Goal: Navigation & Orientation: Find specific page/section

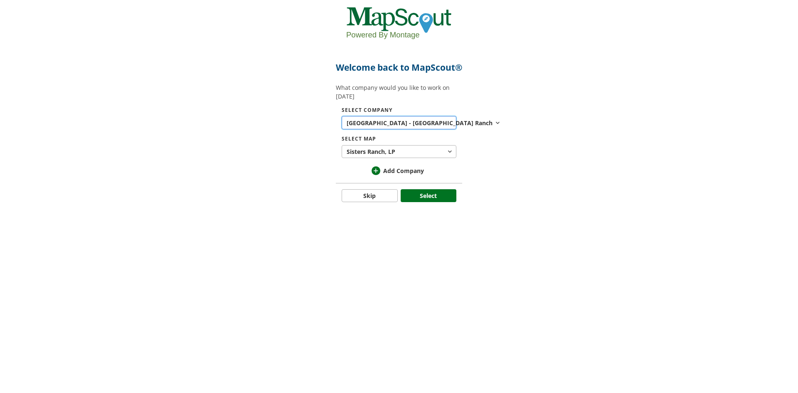
click at [475, 127] on span "Ranch" at bounding box center [483, 122] width 17 height 9
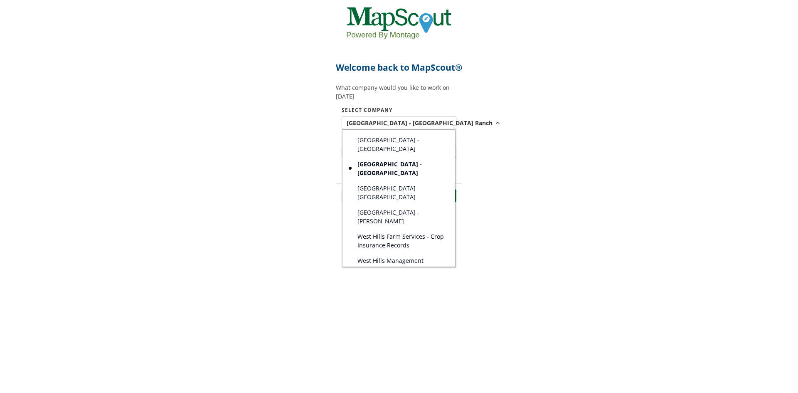
scroll to position [222, 0]
click at [422, 295] on link "[GEOGRAPHIC_DATA]- [GEOGRAPHIC_DATA]" at bounding box center [398, 307] width 112 height 24
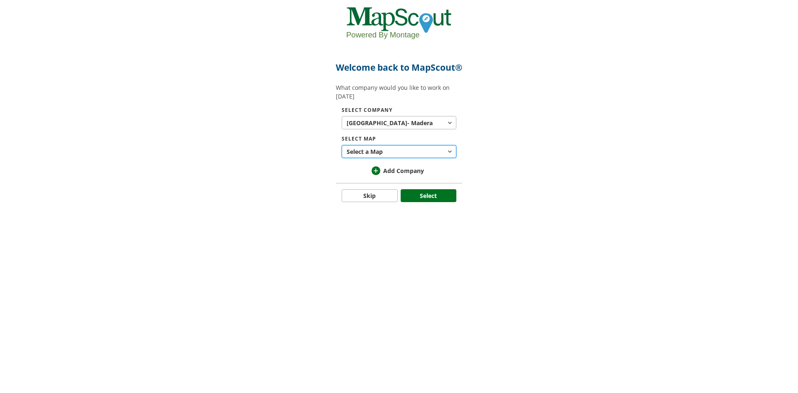
click at [411, 158] on button "Select a Map" at bounding box center [399, 151] width 115 height 13
click at [411, 166] on div at bounding box center [399, 196] width 798 height 393
click at [411, 127] on span "Madera" at bounding box center [422, 122] width 22 height 9
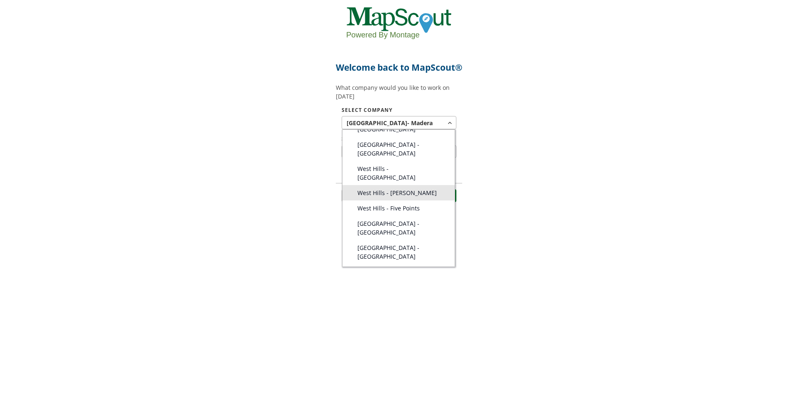
scroll to position [125, 0]
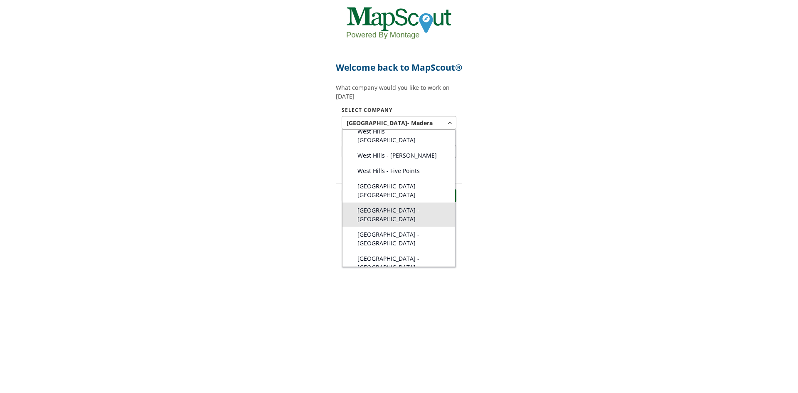
click at [406, 206] on span "[GEOGRAPHIC_DATA] - [GEOGRAPHIC_DATA]" at bounding box center [401, 214] width 88 height 17
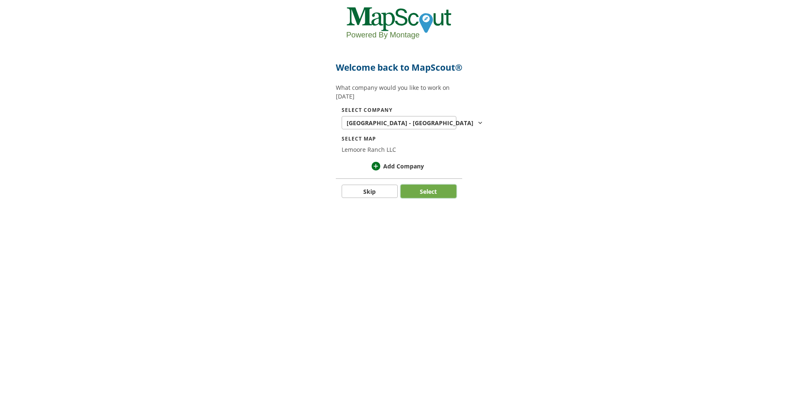
click at [419, 198] on button "Select" at bounding box center [429, 190] width 56 height 13
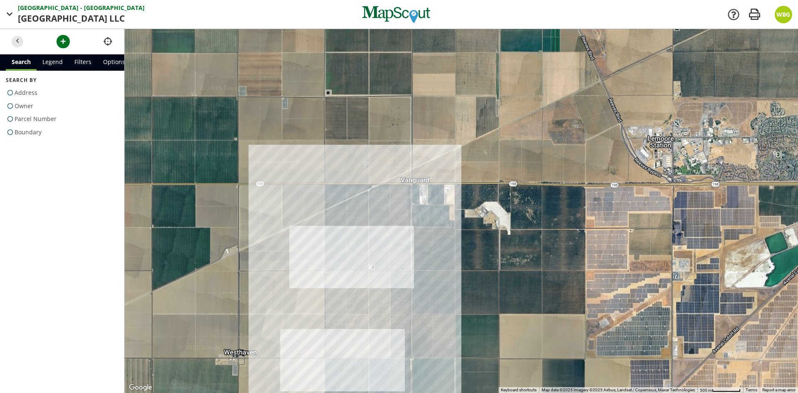
drag, startPoint x: 566, startPoint y: 210, endPoint x: 462, endPoint y: 270, distance: 120.6
click at [462, 270] on div at bounding box center [461, 211] width 673 height 364
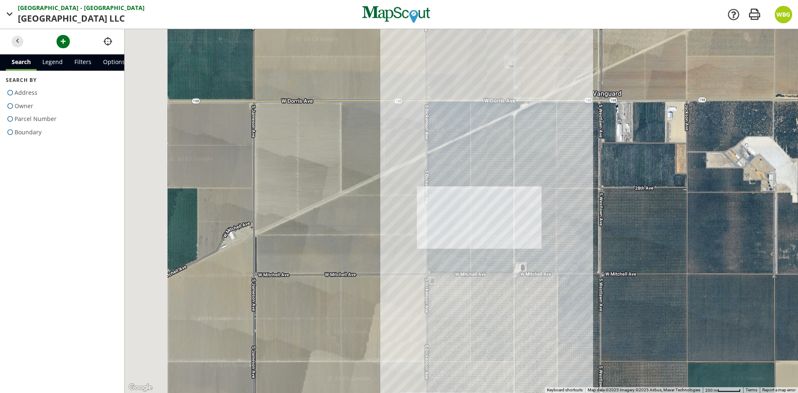
drag, startPoint x: 408, startPoint y: 275, endPoint x: 608, endPoint y: 193, distance: 215.8
click at [608, 193] on div at bounding box center [461, 211] width 673 height 364
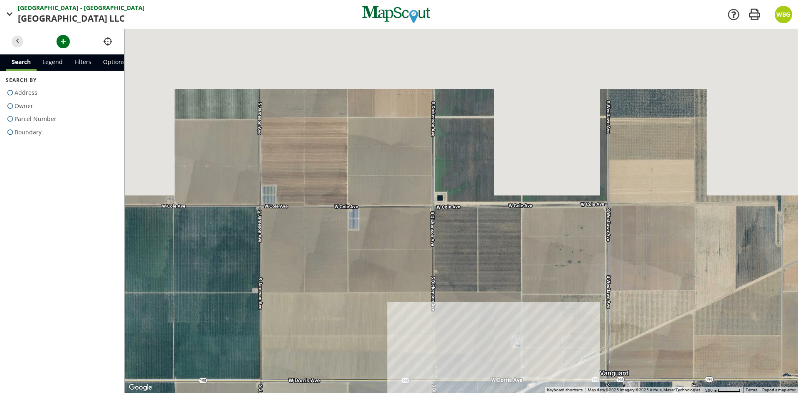
drag, startPoint x: 417, startPoint y: 127, endPoint x: 393, endPoint y: 412, distance: 286.0
click at [393, 392] on html "[GEOGRAPHIC_DATA] - Lemoore Lemoore Ranch LLC LLC Company [GEOGRAPHIC_DATA] - L…" at bounding box center [399, 196] width 798 height 393
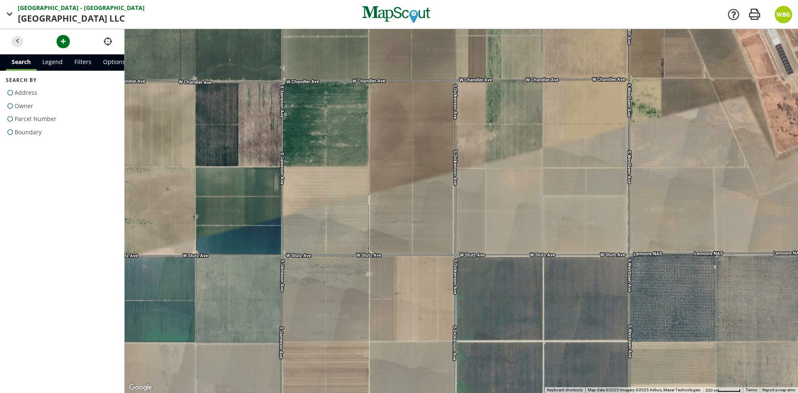
drag, startPoint x: 359, startPoint y: 132, endPoint x: 381, endPoint y: 354, distance: 223.7
click at [381, 354] on div at bounding box center [461, 211] width 673 height 364
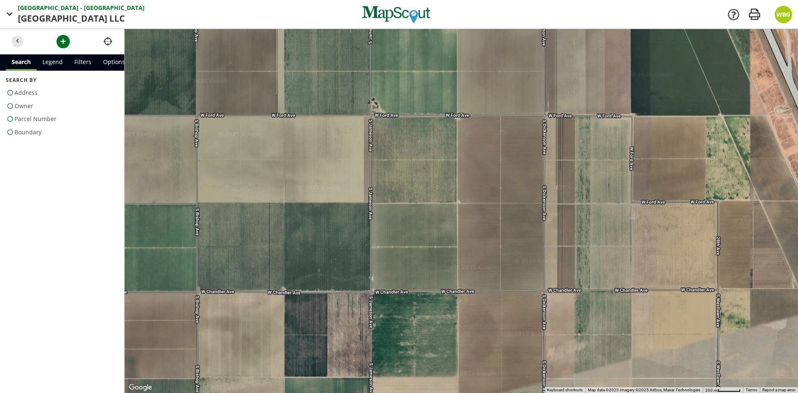
drag, startPoint x: 366, startPoint y: 117, endPoint x: 459, endPoint y: 303, distance: 208.1
click at [456, 327] on div at bounding box center [461, 211] width 673 height 364
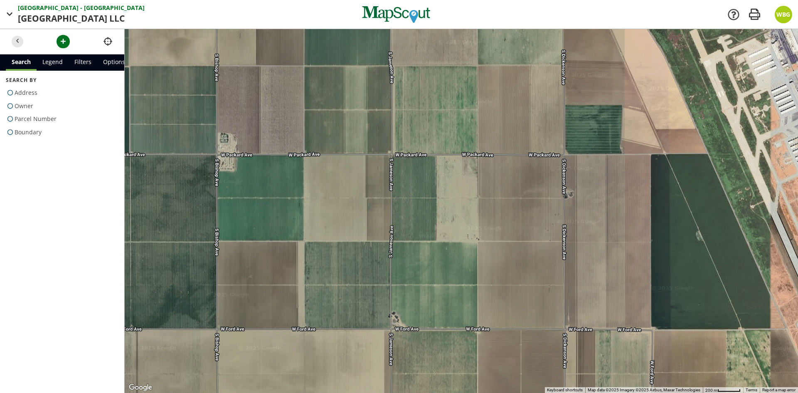
drag, startPoint x: 359, startPoint y: 127, endPoint x: 380, endPoint y: 343, distance: 217.0
click at [380, 343] on div at bounding box center [461, 211] width 673 height 364
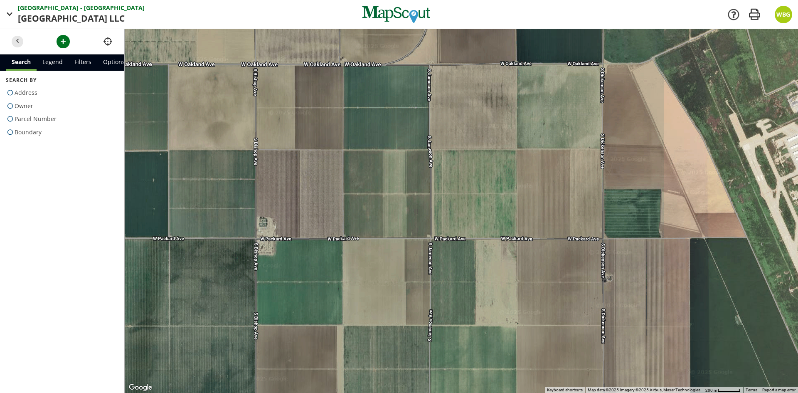
drag, startPoint x: 240, startPoint y: 170, endPoint x: 280, endPoint y: 254, distance: 93.3
click at [280, 254] on div at bounding box center [461, 211] width 673 height 364
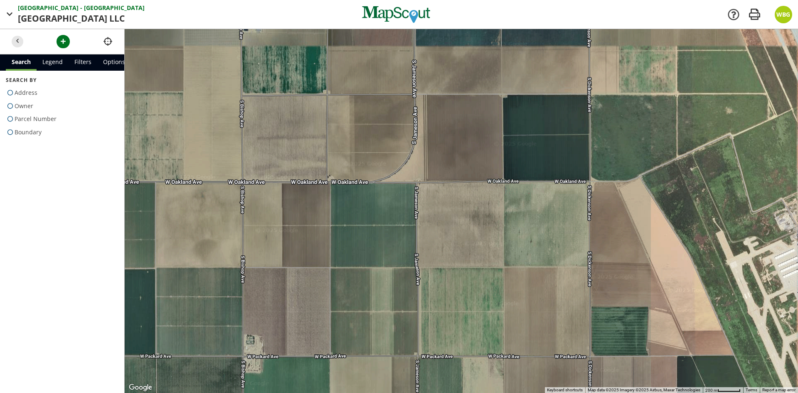
drag, startPoint x: 310, startPoint y: 118, endPoint x: 293, endPoint y: 219, distance: 102.5
click at [293, 219] on div at bounding box center [461, 211] width 673 height 364
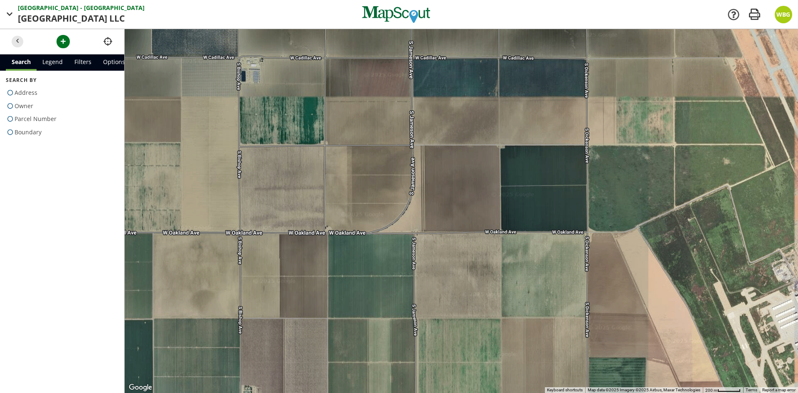
drag, startPoint x: 277, startPoint y: 187, endPoint x: 273, endPoint y: 235, distance: 47.9
click at [273, 235] on div at bounding box center [461, 211] width 673 height 364
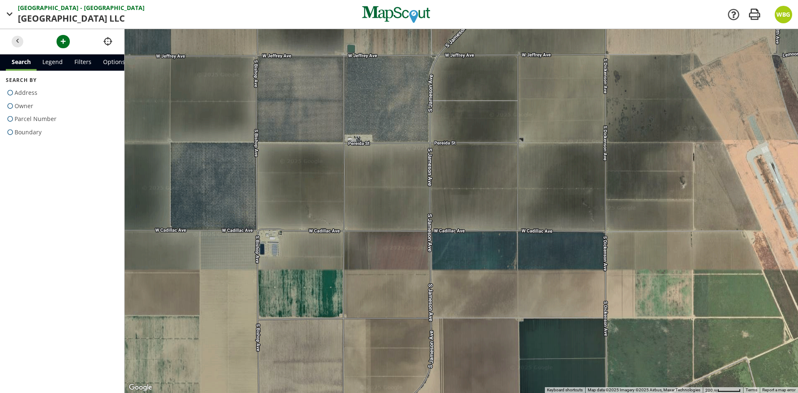
drag, startPoint x: 304, startPoint y: 97, endPoint x: 318, endPoint y: 250, distance: 153.6
click at [318, 250] on div at bounding box center [461, 211] width 673 height 364
click at [314, 101] on div at bounding box center [461, 211] width 673 height 364
click at [10, 132] on span at bounding box center [10, 132] width 9 height 12
click at [10, 132] on input "Boundary" at bounding box center [8, 130] width 5 height 5
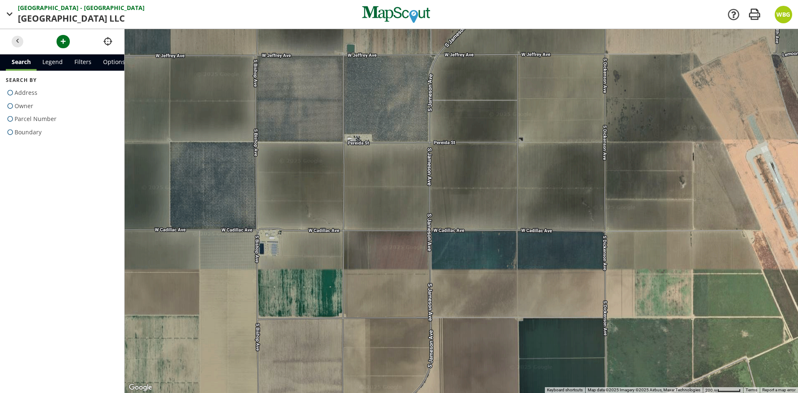
radio input "true"
click at [300, 91] on div at bounding box center [461, 211] width 673 height 364
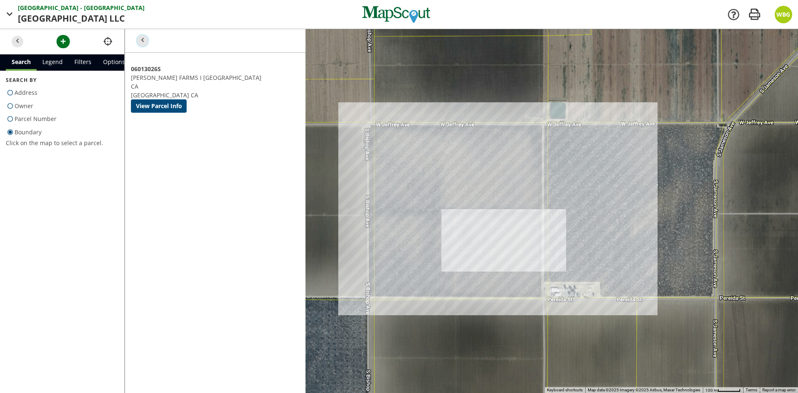
click at [145, 42] on span "button" at bounding box center [142, 41] width 9 height 9
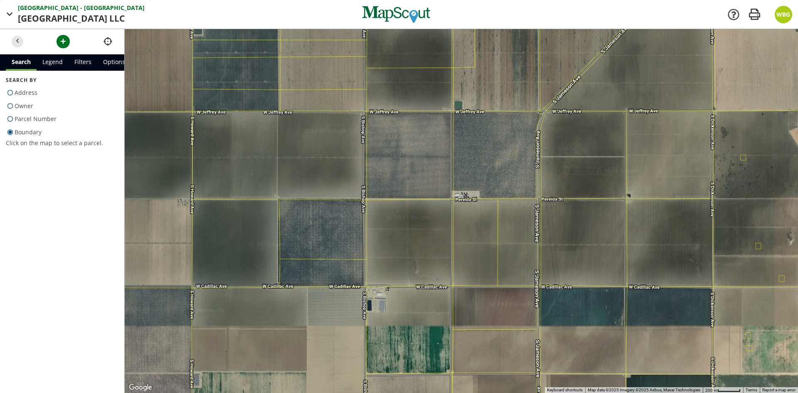
click at [56, 15] on span "[GEOGRAPHIC_DATA]" at bounding box center [63, 18] width 91 height 13
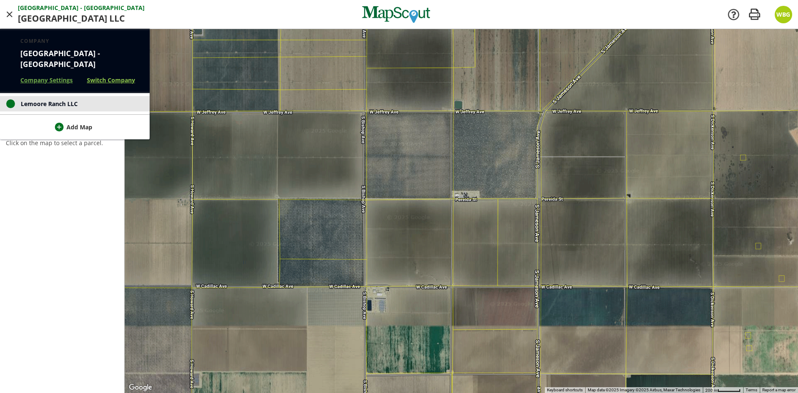
click at [104, 76] on link "Switch Company" at bounding box center [111, 80] width 48 height 9
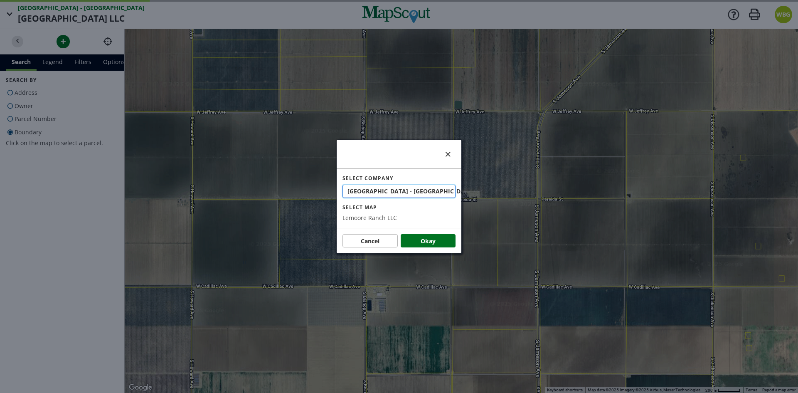
click at [390, 193] on span "[GEOGRAPHIC_DATA] - [GEOGRAPHIC_DATA]" at bounding box center [411, 191] width 128 height 9
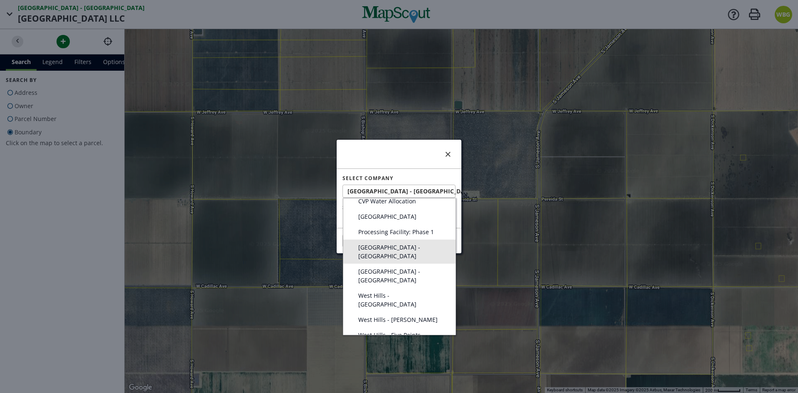
scroll to position [42, 0]
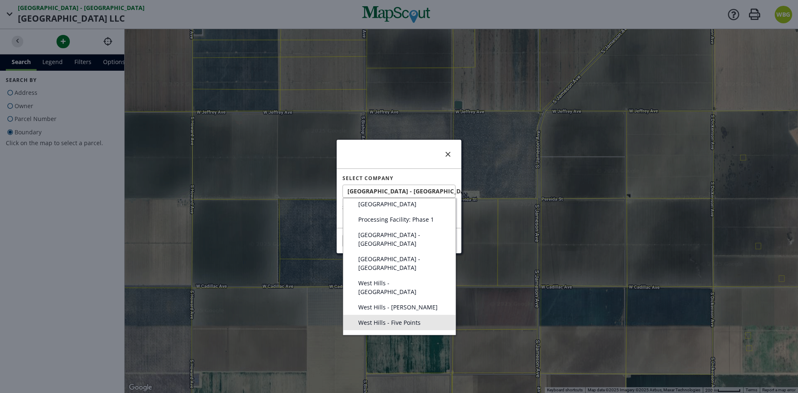
click at [412, 318] on span "West Hills - Five Points" at bounding box center [389, 322] width 62 height 9
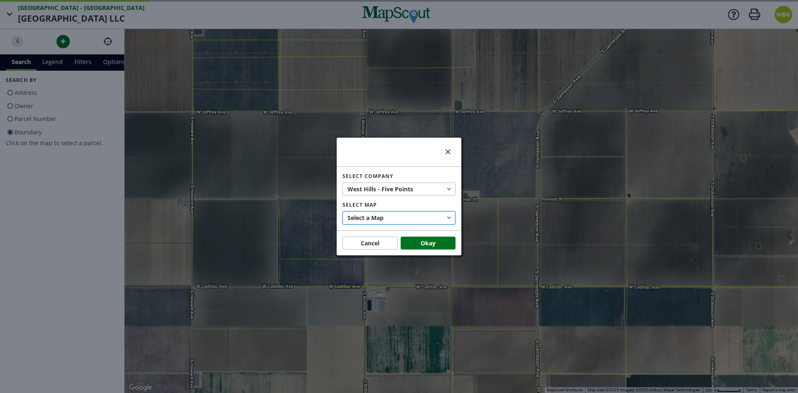
click at [407, 215] on button "Select a Map" at bounding box center [398, 217] width 113 height 13
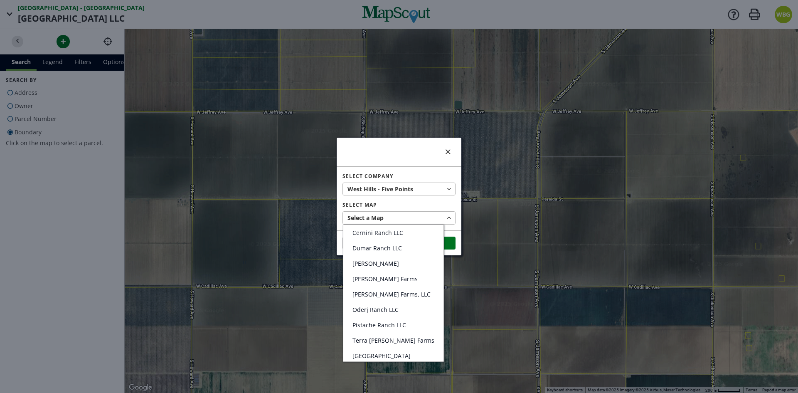
click at [405, 193] on div at bounding box center [399, 196] width 798 height 393
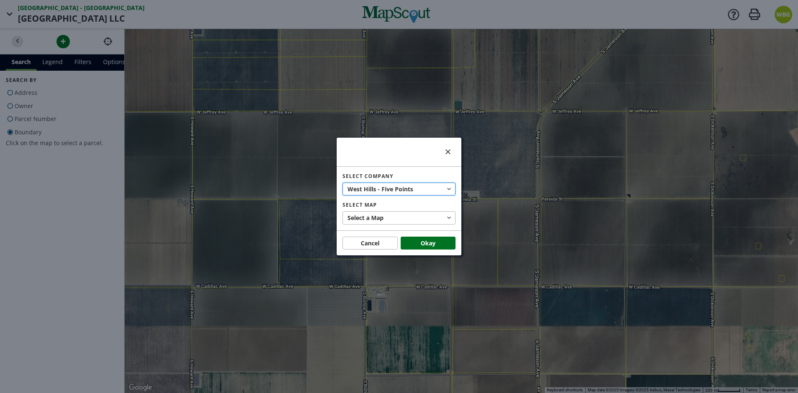
click at [408, 191] on span "Points" at bounding box center [404, 188] width 18 height 9
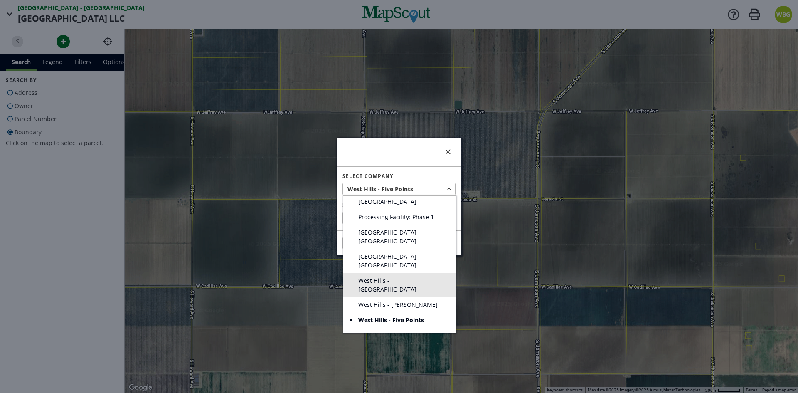
click at [409, 276] on span "West Hills - [GEOGRAPHIC_DATA]" at bounding box center [402, 284] width 88 height 17
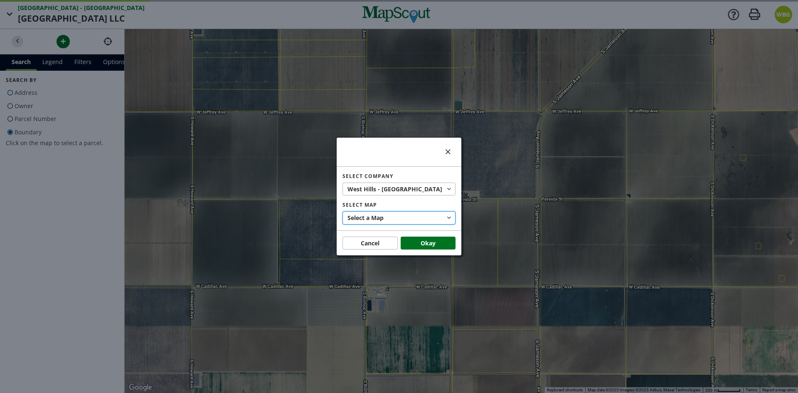
click at [405, 219] on button "Select a Map" at bounding box center [398, 217] width 113 height 13
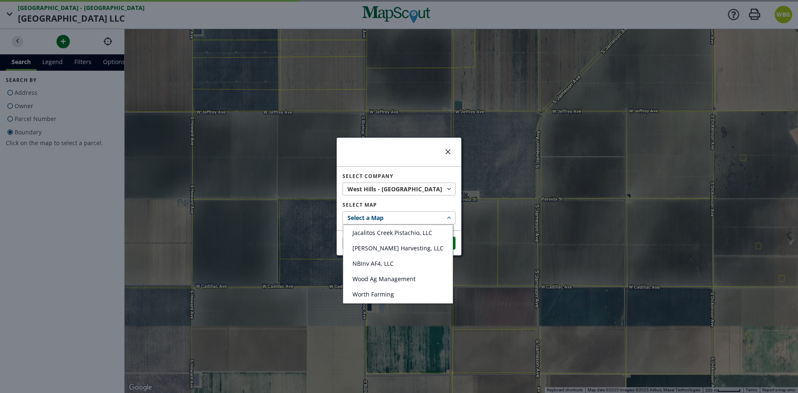
click at [405, 219] on div at bounding box center [399, 196] width 798 height 393
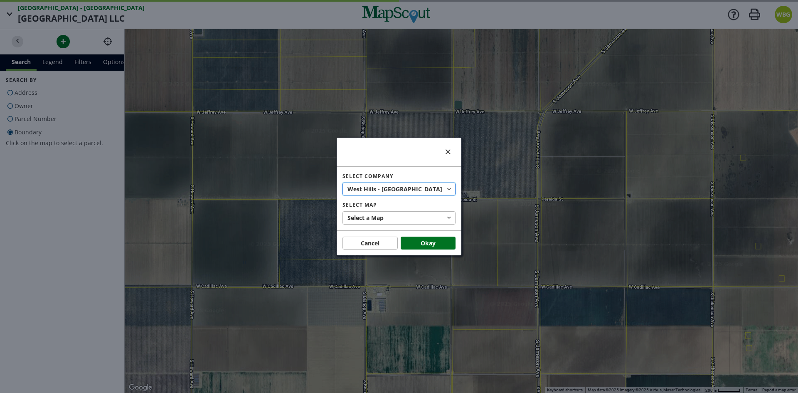
click at [403, 191] on span "West Hills - [GEOGRAPHIC_DATA]" at bounding box center [395, 188] width 96 height 9
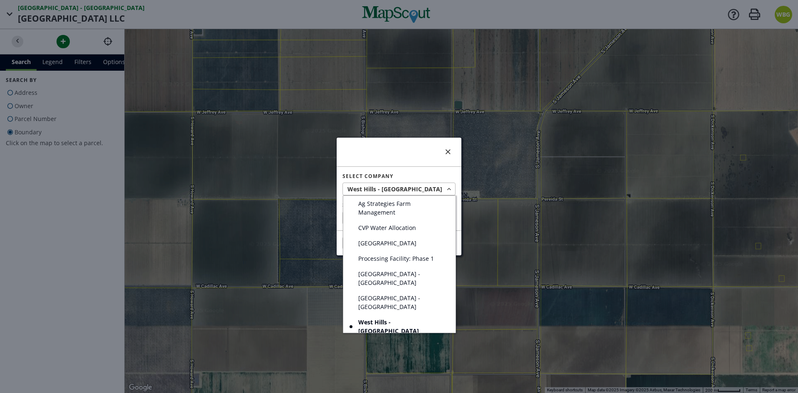
click at [406, 342] on span "West Hills - [PERSON_NAME]" at bounding box center [397, 346] width 79 height 9
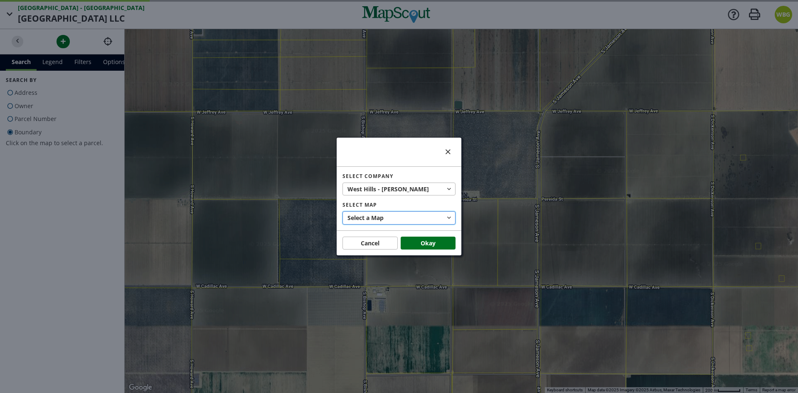
click at [396, 218] on button "Select a Map" at bounding box center [398, 217] width 113 height 13
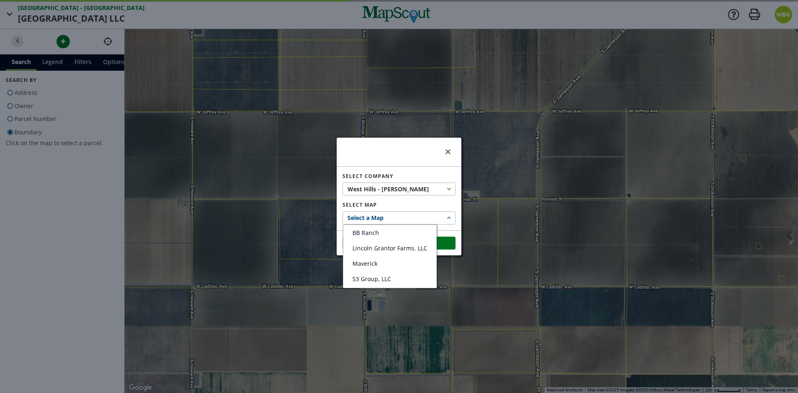
click at [396, 218] on div at bounding box center [399, 196] width 798 height 393
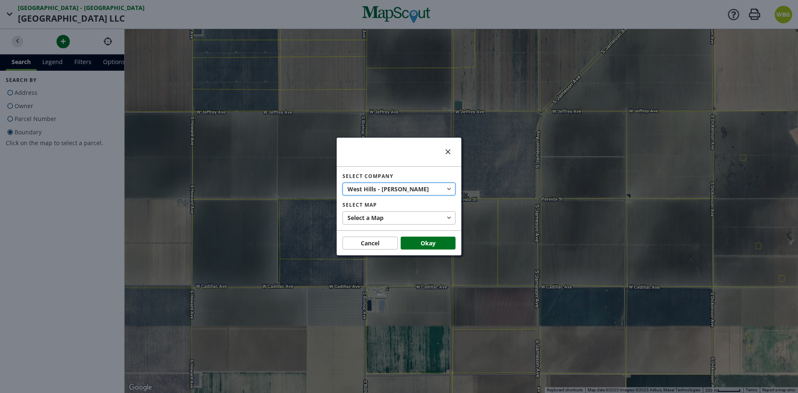
click at [397, 192] on span "West Hills - [PERSON_NAME]" at bounding box center [388, 188] width 83 height 9
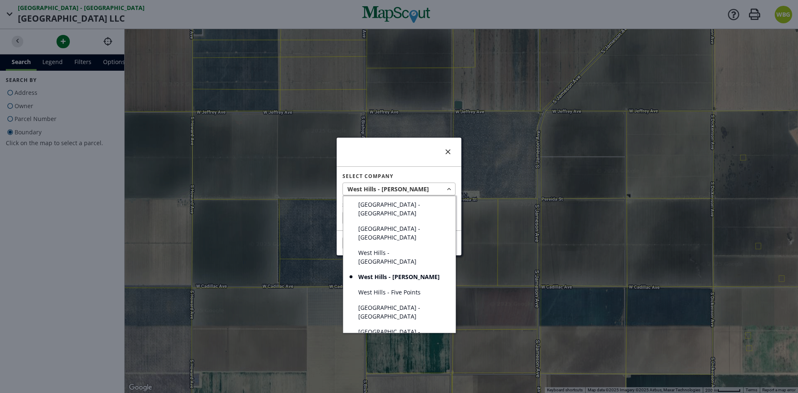
scroll to position [83, 0]
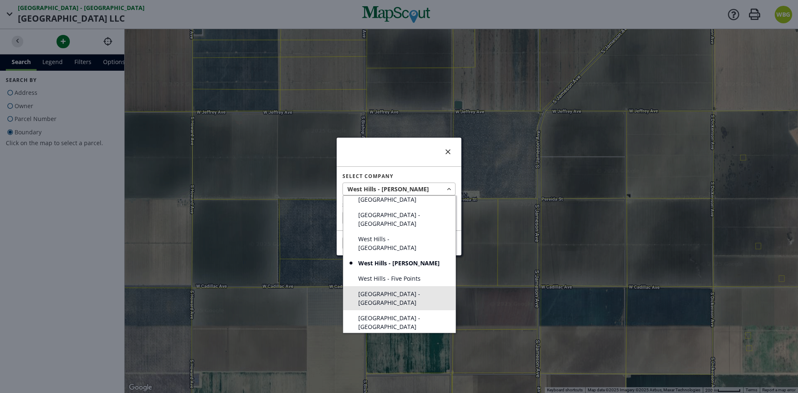
click at [398, 289] on span "[GEOGRAPHIC_DATA] - [GEOGRAPHIC_DATA]" at bounding box center [402, 297] width 88 height 17
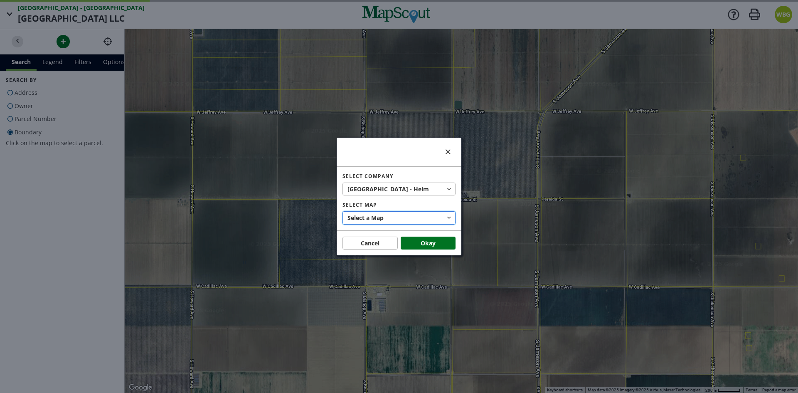
click at [399, 219] on button "Select a Map" at bounding box center [398, 217] width 113 height 13
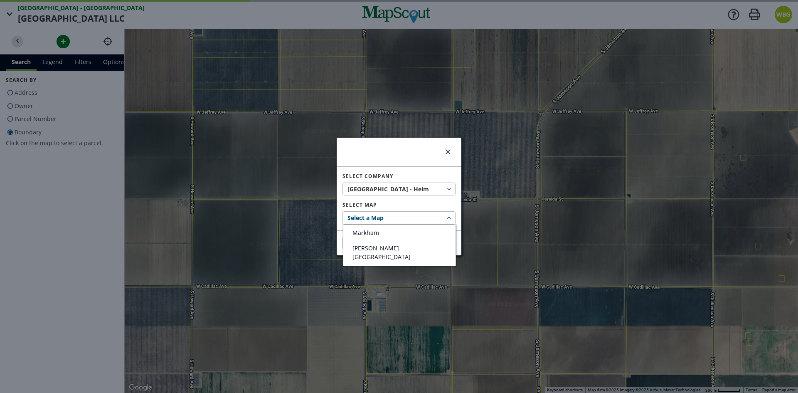
click at [399, 219] on div at bounding box center [399, 196] width 798 height 393
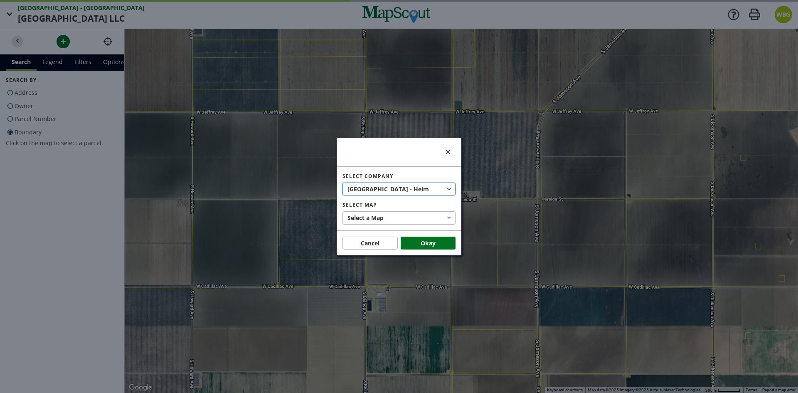
click at [402, 193] on button "West Hills - [PERSON_NAME][GEOGRAPHIC_DATA]" at bounding box center [398, 188] width 113 height 13
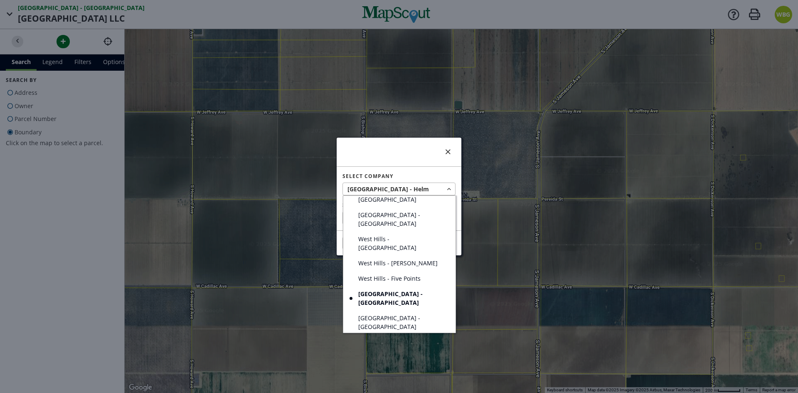
click at [397, 337] on span "[GEOGRAPHIC_DATA] - [GEOGRAPHIC_DATA]" at bounding box center [402, 345] width 88 height 17
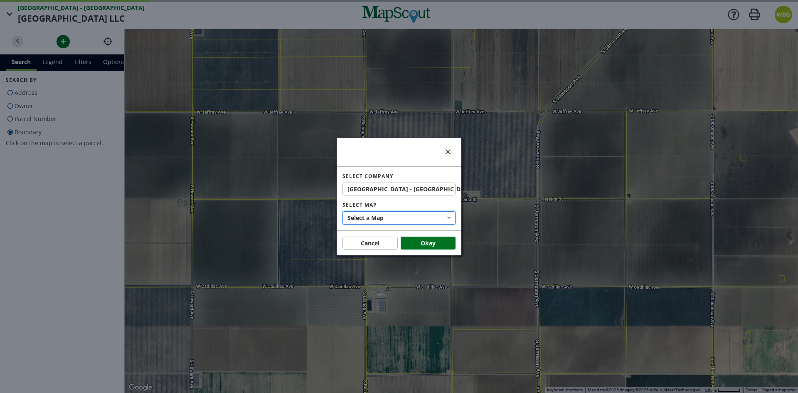
click at [401, 211] on button "Select a Map" at bounding box center [398, 217] width 113 height 13
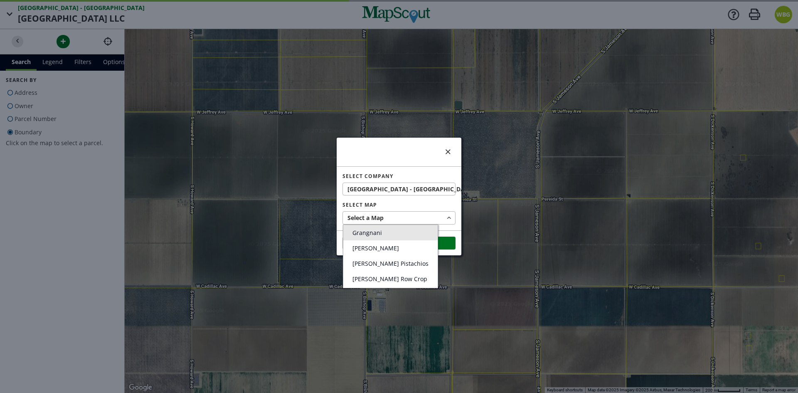
click at [373, 235] on span "Grangnani" at bounding box center [366, 233] width 29 height 8
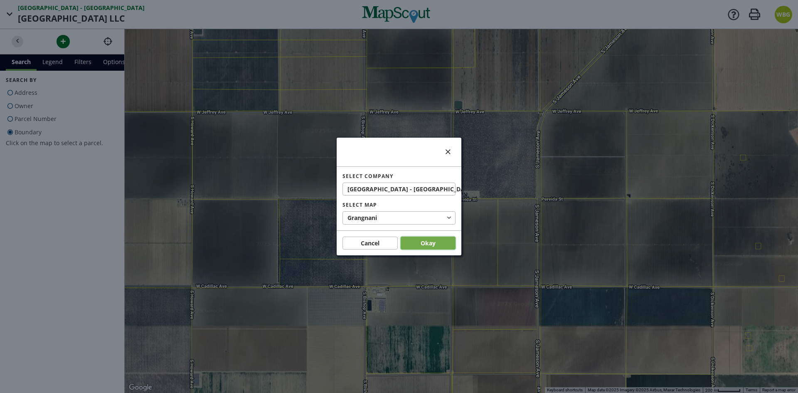
click at [436, 247] on button "Okay" at bounding box center [428, 242] width 55 height 13
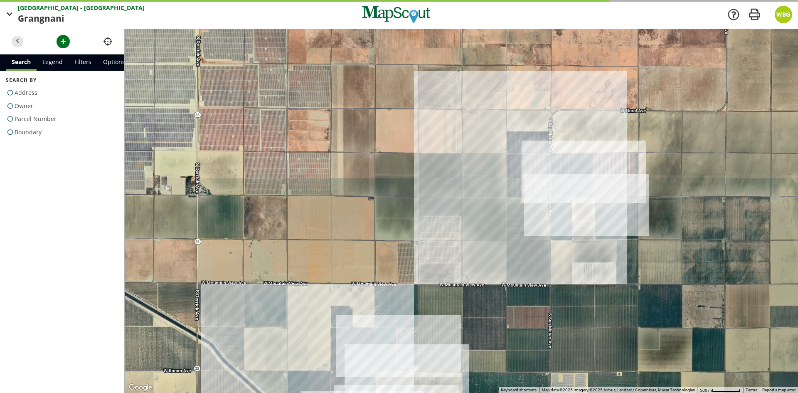
drag, startPoint x: 529, startPoint y: 165, endPoint x: 484, endPoint y: 229, distance: 78.5
click at [484, 229] on div at bounding box center [461, 211] width 673 height 364
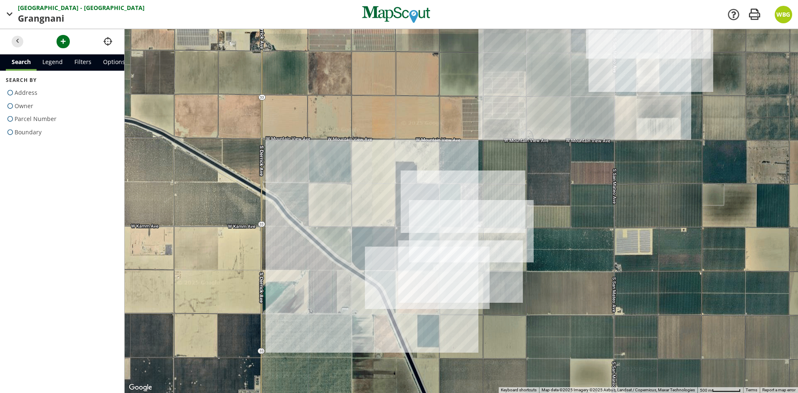
drag, startPoint x: 457, startPoint y: 337, endPoint x: 515, endPoint y: 214, distance: 135.5
click at [515, 214] on div at bounding box center [461, 211] width 673 height 364
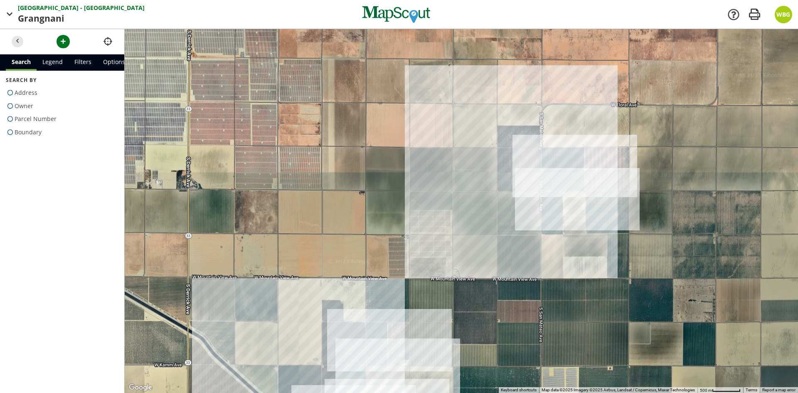
drag, startPoint x: 558, startPoint y: 143, endPoint x: 505, endPoint y: 204, distance: 81.0
click at [505, 204] on div at bounding box center [461, 211] width 673 height 364
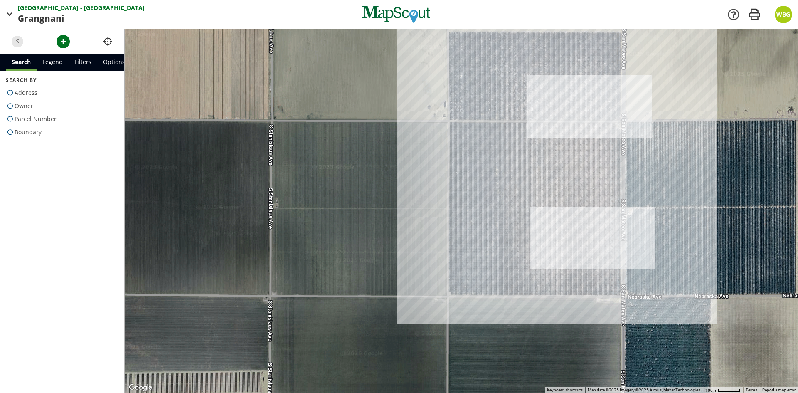
drag, startPoint x: 477, startPoint y: 141, endPoint x: 460, endPoint y: 339, distance: 199.3
click at [460, 339] on div at bounding box center [461, 211] width 673 height 364
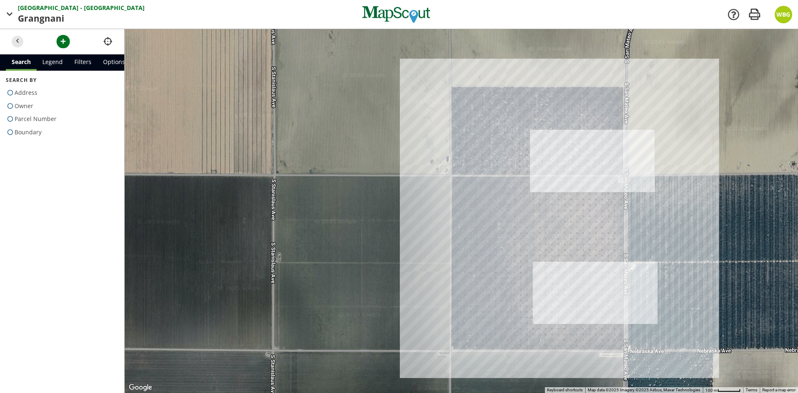
drag, startPoint x: 430, startPoint y: 105, endPoint x: 433, endPoint y: 162, distance: 57.4
click at [433, 162] on div at bounding box center [461, 211] width 673 height 364
click at [104, 60] on link "Options" at bounding box center [114, 62] width 34 height 16
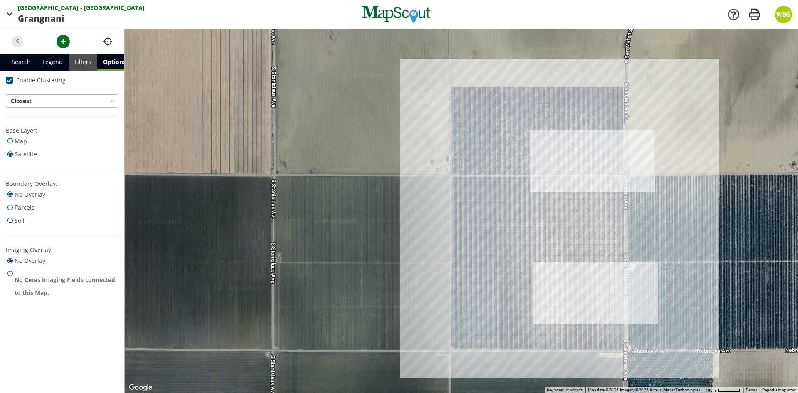
click at [84, 62] on link "Filters" at bounding box center [83, 62] width 29 height 16
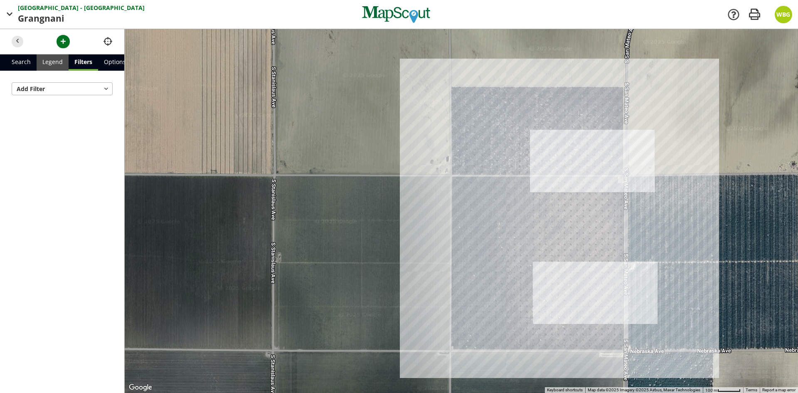
click at [55, 66] on link "Legend" at bounding box center [53, 62] width 32 height 16
click at [17, 66] on link "Search" at bounding box center [21, 62] width 31 height 16
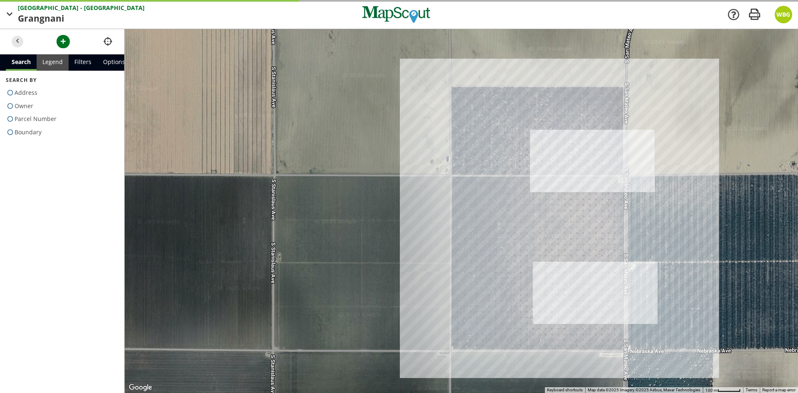
click at [51, 63] on link "Legend" at bounding box center [53, 62] width 32 height 16
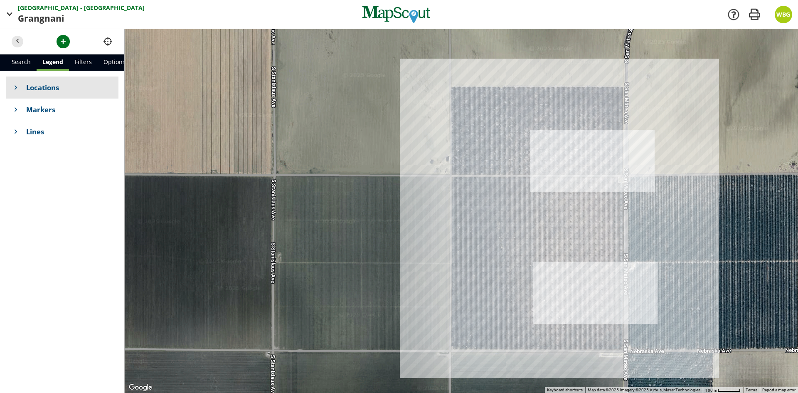
click at [13, 86] on span at bounding box center [16, 87] width 9 height 9
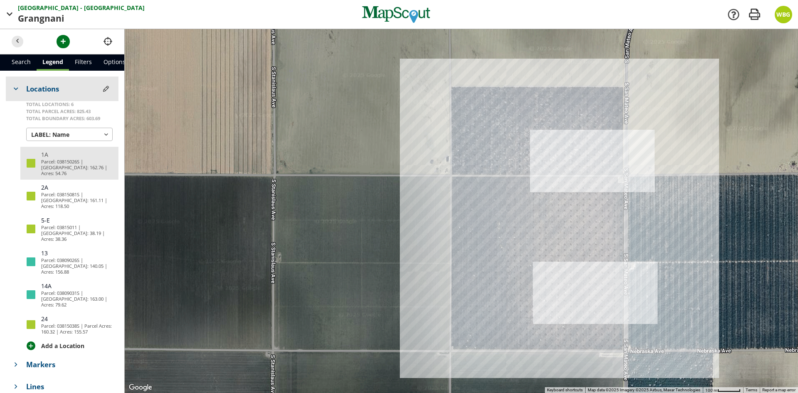
click at [69, 169] on p "Parcel: 03815026S | [GEOGRAPHIC_DATA]: 162.76 | Acres: 54.76" at bounding box center [76, 167] width 71 height 17
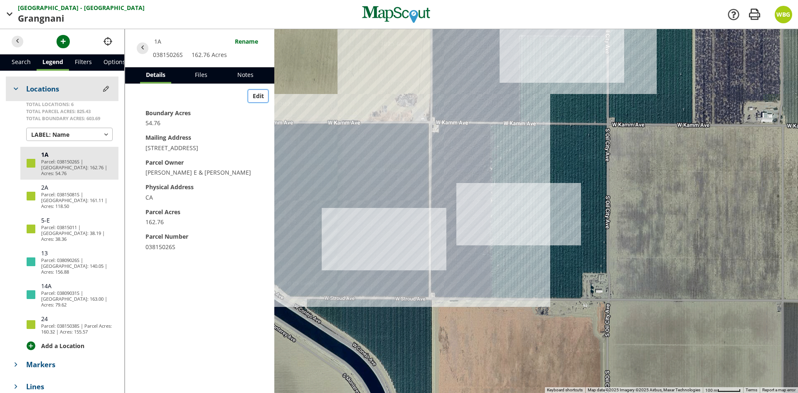
click at [263, 96] on span "Edit" at bounding box center [258, 95] width 11 height 9
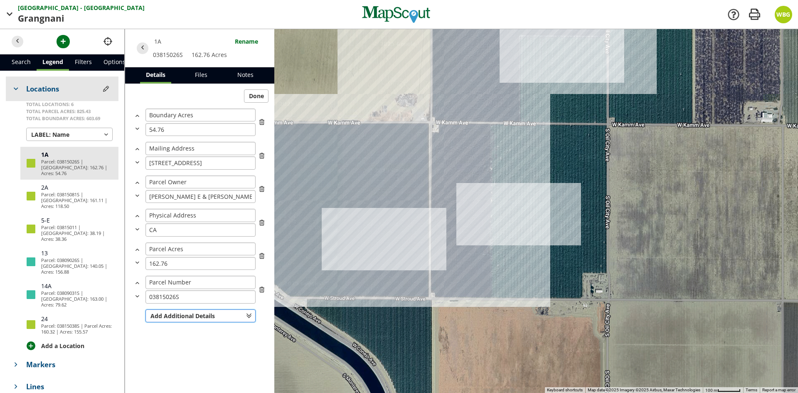
click at [189, 315] on span "Add Additional Details" at bounding box center [182, 315] width 64 height 9
click at [166, 373] on div "Done Boundary Acres 54.76 Mailing Address [STREET_ADDRESS] Parcel Owner [PERSON…" at bounding box center [199, 238] width 149 height 309
click at [259, 97] on button "Done" at bounding box center [256, 95] width 25 height 13
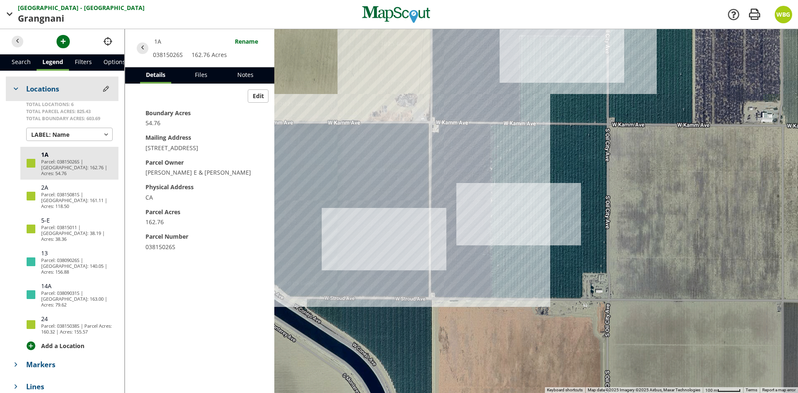
click at [784, 13] on span "WBG" at bounding box center [783, 14] width 14 height 8
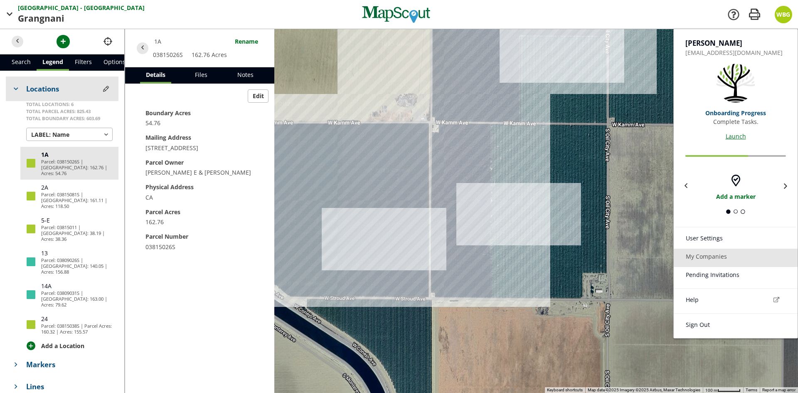
click at [718, 258] on link "My Companies" at bounding box center [736, 257] width 124 height 18
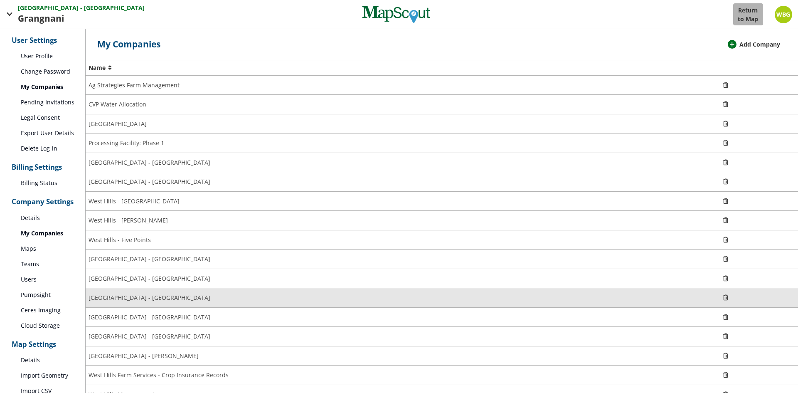
click at [146, 302] on td "[GEOGRAPHIC_DATA] - [GEOGRAPHIC_DATA]" at bounding box center [401, 298] width 630 height 20
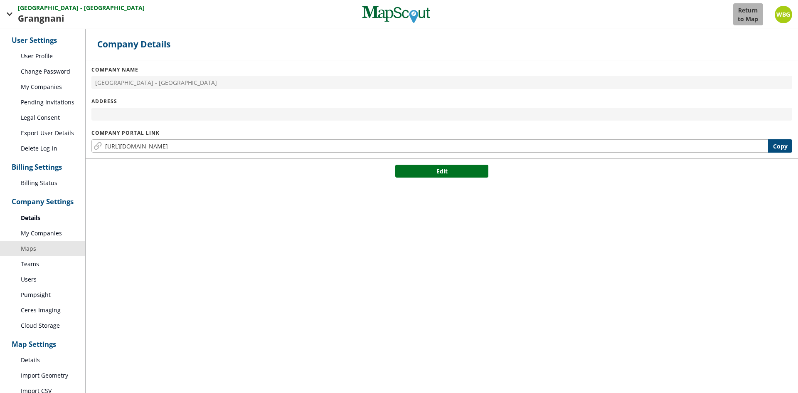
click at [49, 246] on link "Maps" at bounding box center [42, 248] width 85 height 15
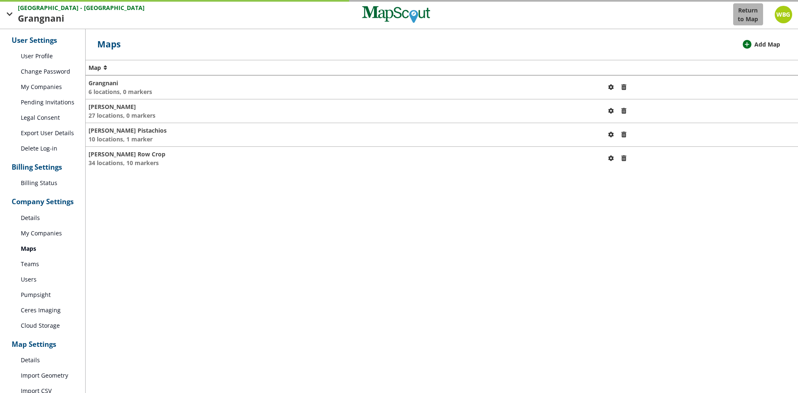
click at [165, 85] on h5 "Grangnani" at bounding box center [343, 83] width 510 height 9
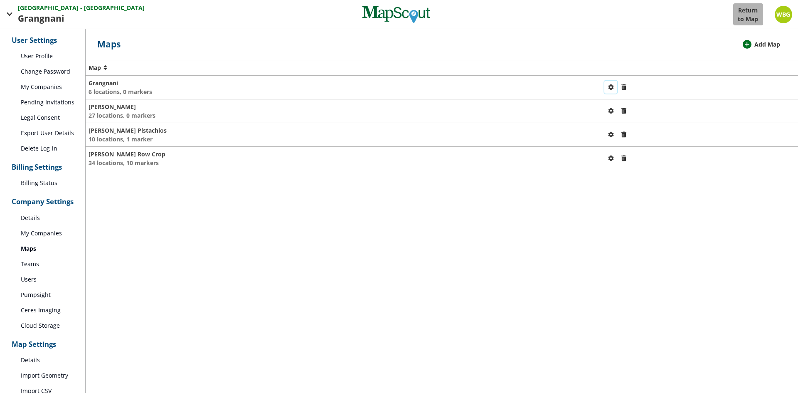
click at [606, 88] on span "button" at bounding box center [610, 87] width 9 height 9
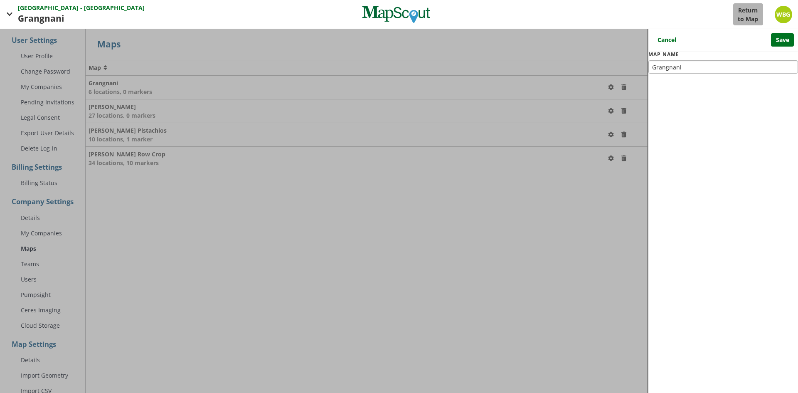
click at [594, 88] on div at bounding box center [399, 211] width 798 height 364
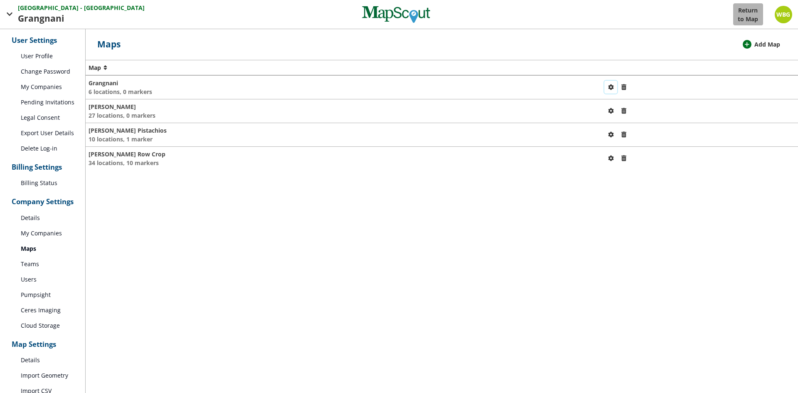
click at [606, 90] on span "button" at bounding box center [610, 87] width 9 height 9
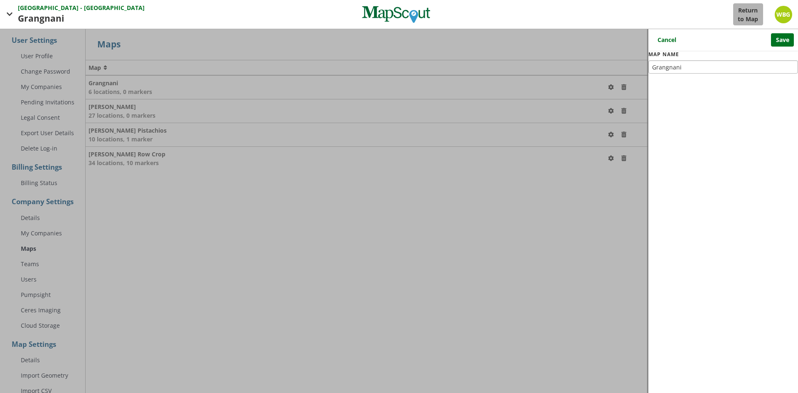
click at [597, 89] on div at bounding box center [399, 211] width 798 height 364
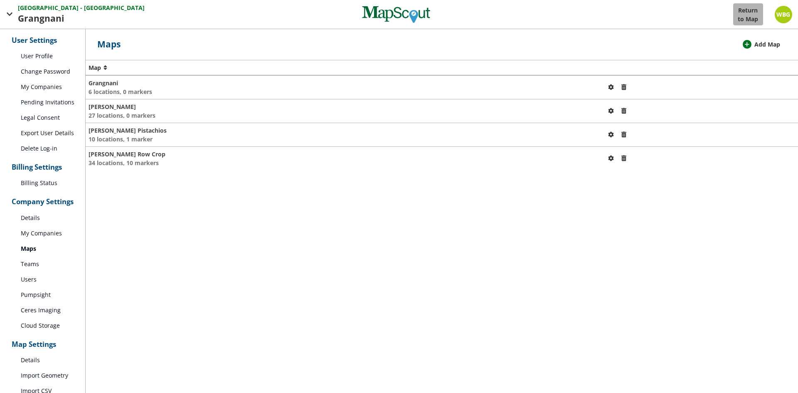
click at [143, 91] on h6 "6 locations, 0 markers" at bounding box center [343, 91] width 510 height 9
click at [121, 93] on h6 "6 locations, 0 markers" at bounding box center [343, 91] width 510 height 9
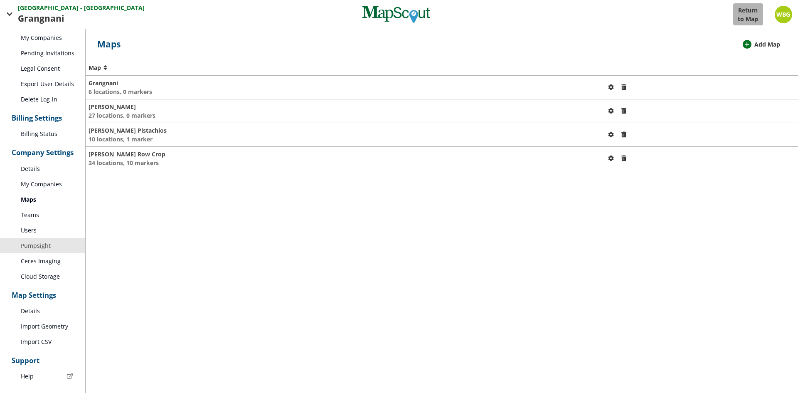
scroll to position [52, 0]
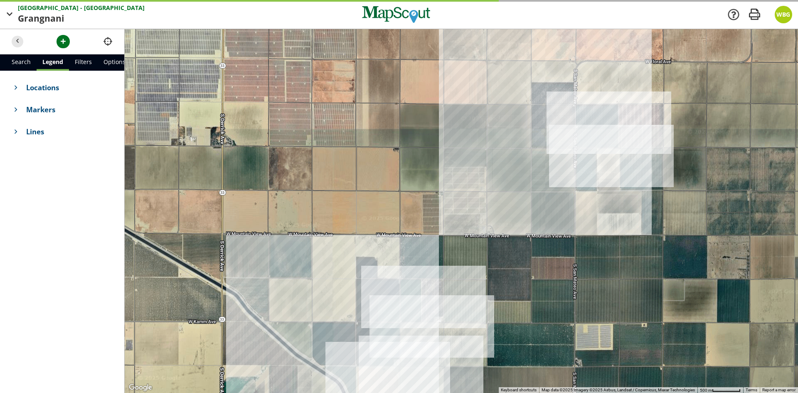
drag, startPoint x: 543, startPoint y: 167, endPoint x: 526, endPoint y: 180, distance: 22.0
click at [526, 180] on div at bounding box center [461, 211] width 673 height 364
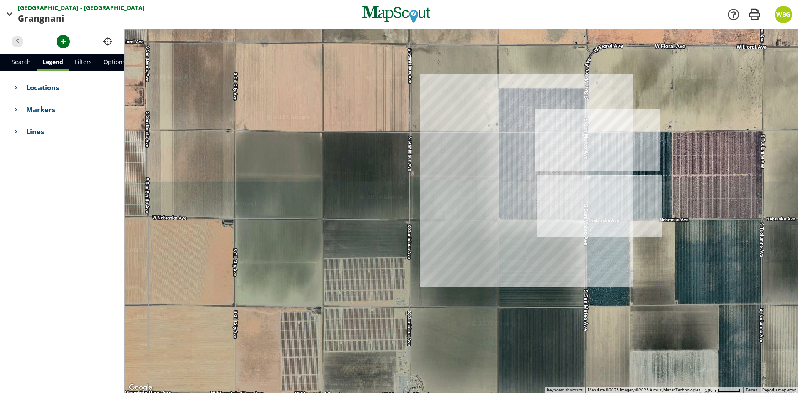
drag, startPoint x: 533, startPoint y: 125, endPoint x: 523, endPoint y: 248, distance: 122.6
click at [523, 248] on div at bounding box center [461, 211] width 673 height 364
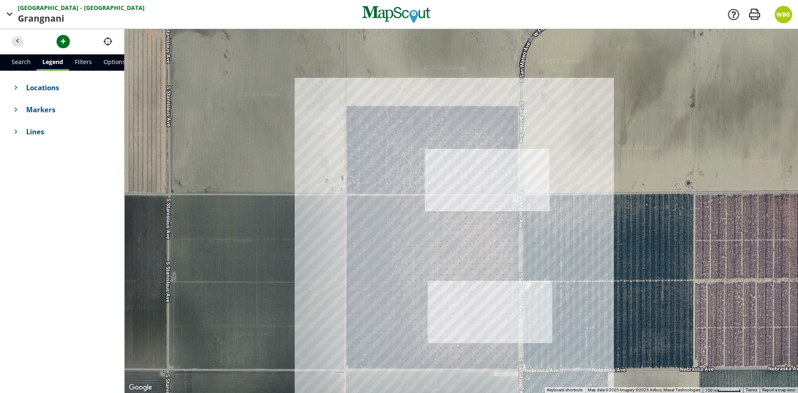
drag, startPoint x: 344, startPoint y: 93, endPoint x: 292, endPoint y: 223, distance: 139.4
click at [292, 223] on div at bounding box center [461, 211] width 673 height 364
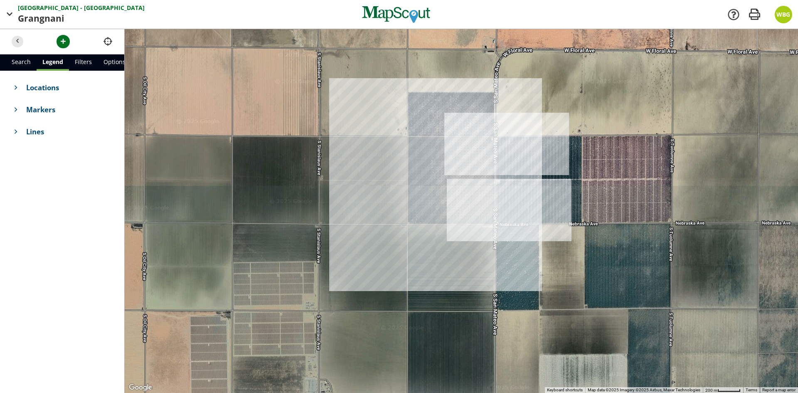
drag, startPoint x: 383, startPoint y: 214, endPoint x: 398, endPoint y: 187, distance: 31.6
click at [398, 187] on div at bounding box center [461, 211] width 673 height 364
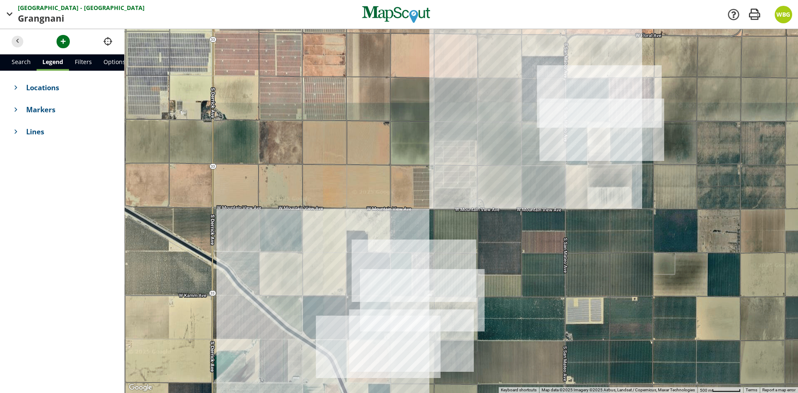
drag, startPoint x: 331, startPoint y: 319, endPoint x: 440, endPoint y: 242, distance: 133.3
click at [440, 242] on div at bounding box center [461, 211] width 673 height 364
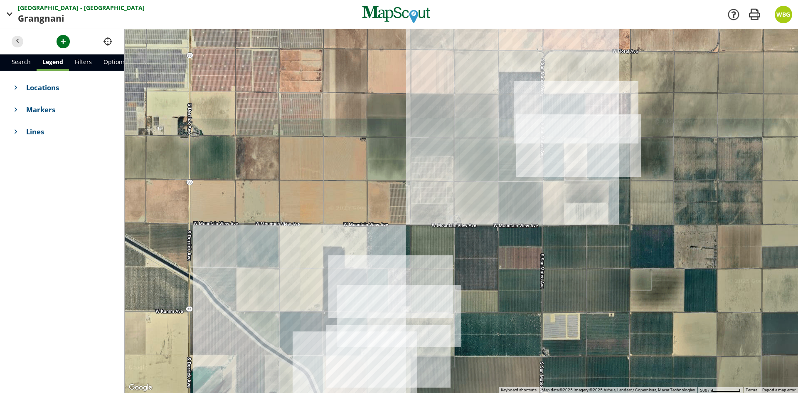
drag, startPoint x: 477, startPoint y: 315, endPoint x: 449, endPoint y: 347, distance: 42.4
click at [449, 347] on div at bounding box center [461, 211] width 673 height 364
drag, startPoint x: 494, startPoint y: 286, endPoint x: 522, endPoint y: 258, distance: 39.1
click at [522, 258] on div at bounding box center [461, 211] width 673 height 364
